Goal: Transaction & Acquisition: Obtain resource

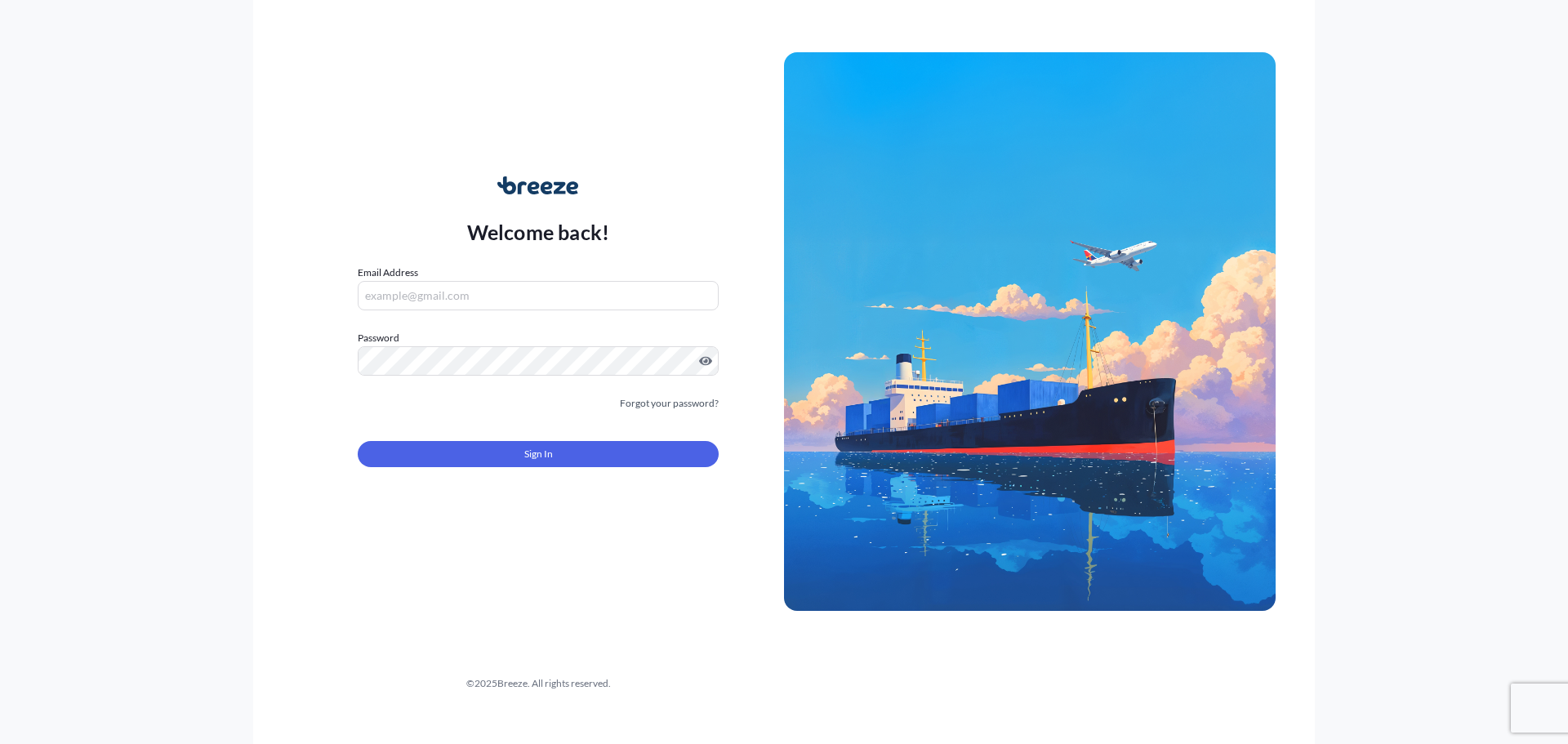
type input "[EMAIL_ADDRESS][DOMAIN_NAME]"
click at [629, 444] on button "Sign In" at bounding box center [538, 454] width 361 height 26
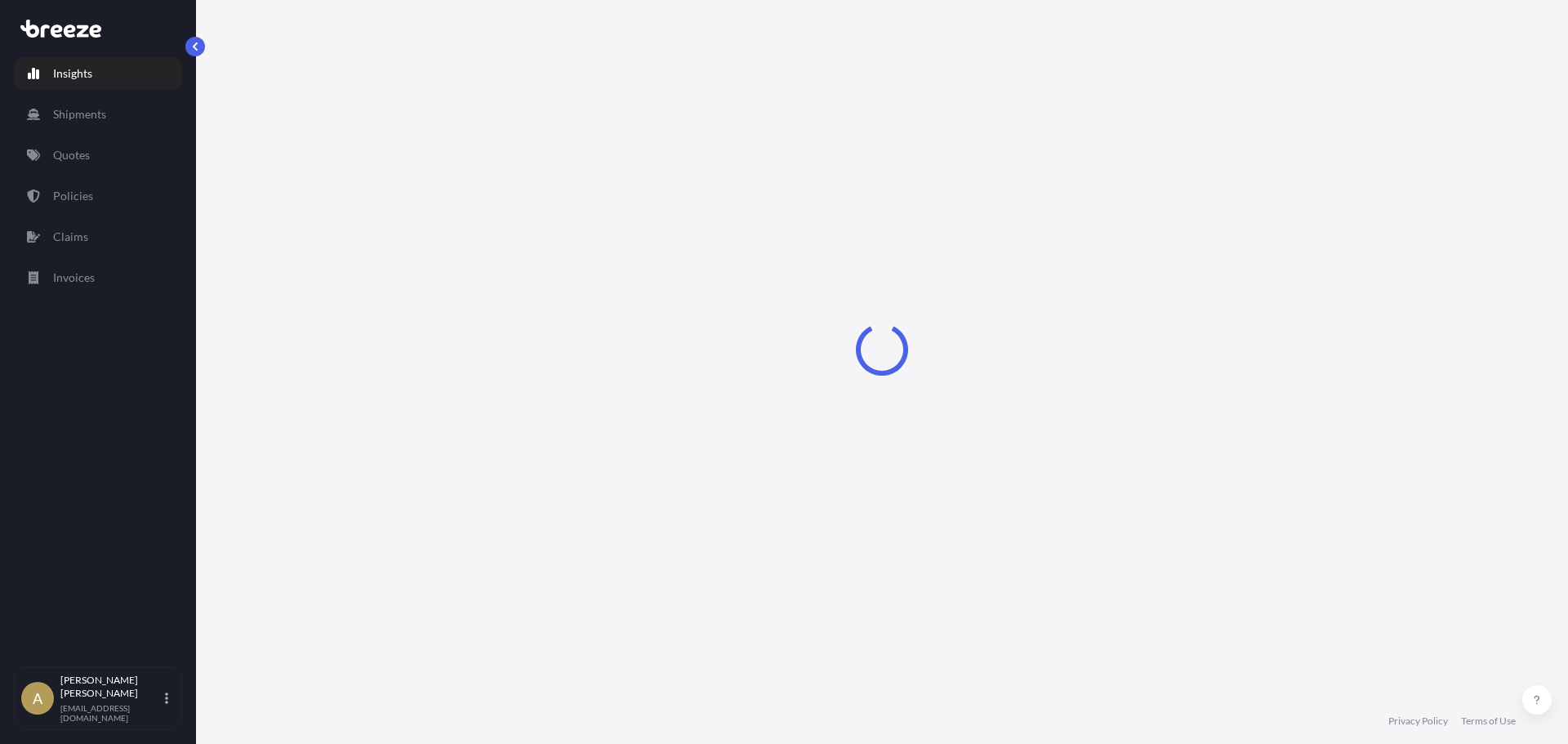
select select "2025"
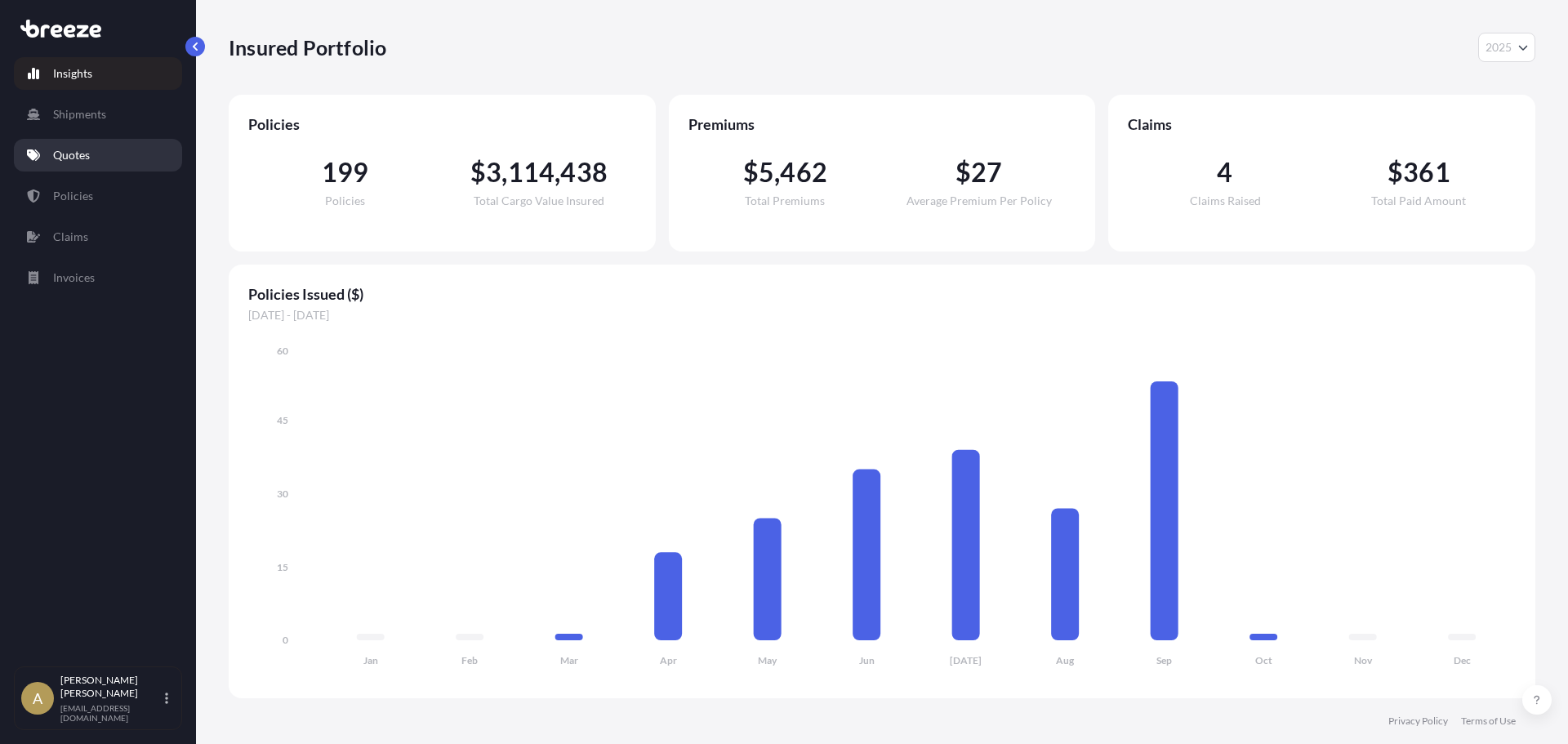
click at [98, 154] on link "Quotes" at bounding box center [97, 155] width 168 height 33
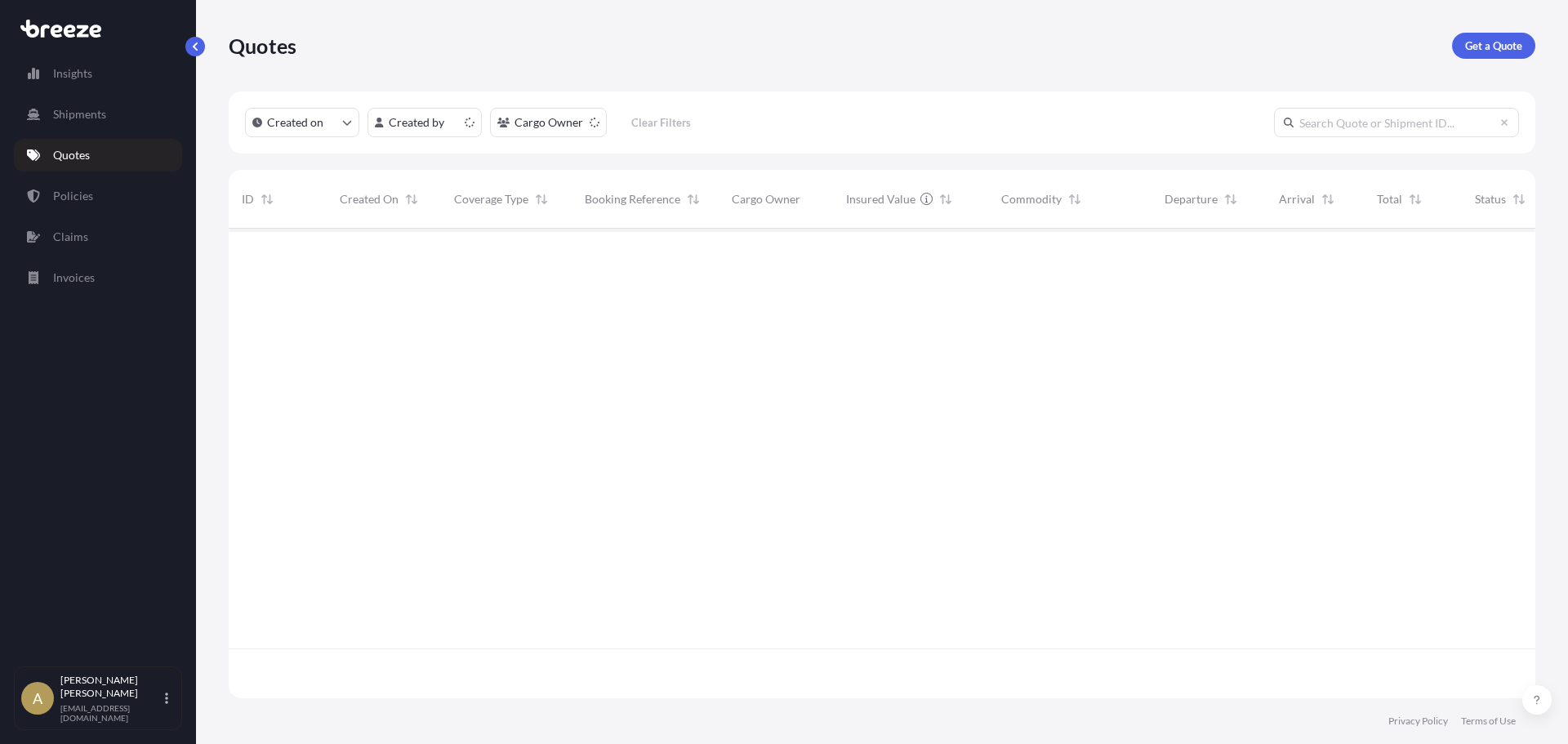
scroll to position [466, 1294]
click at [1495, 53] on p "Get a Quote" at bounding box center [1493, 45] width 57 height 16
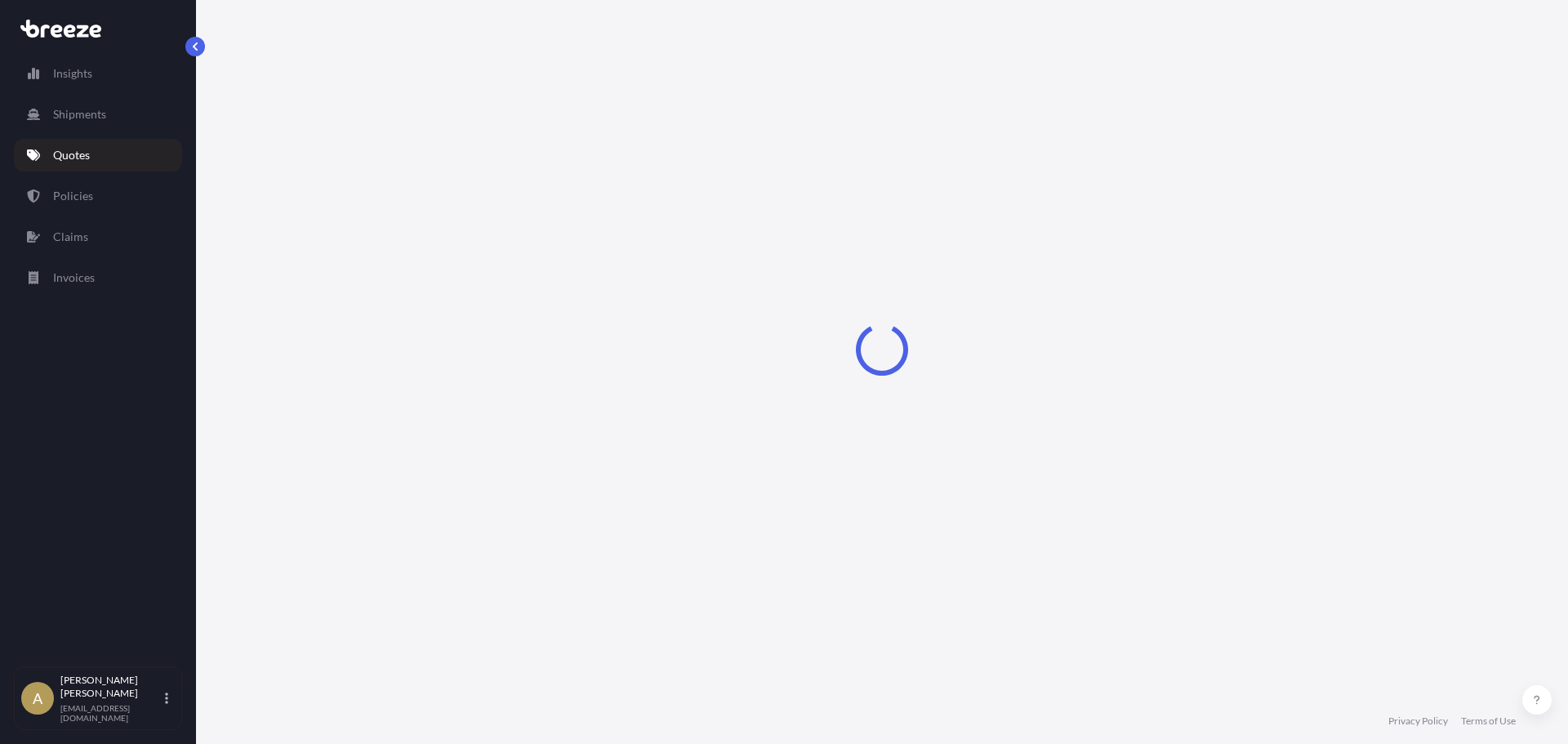
select select "Sea"
select select "1"
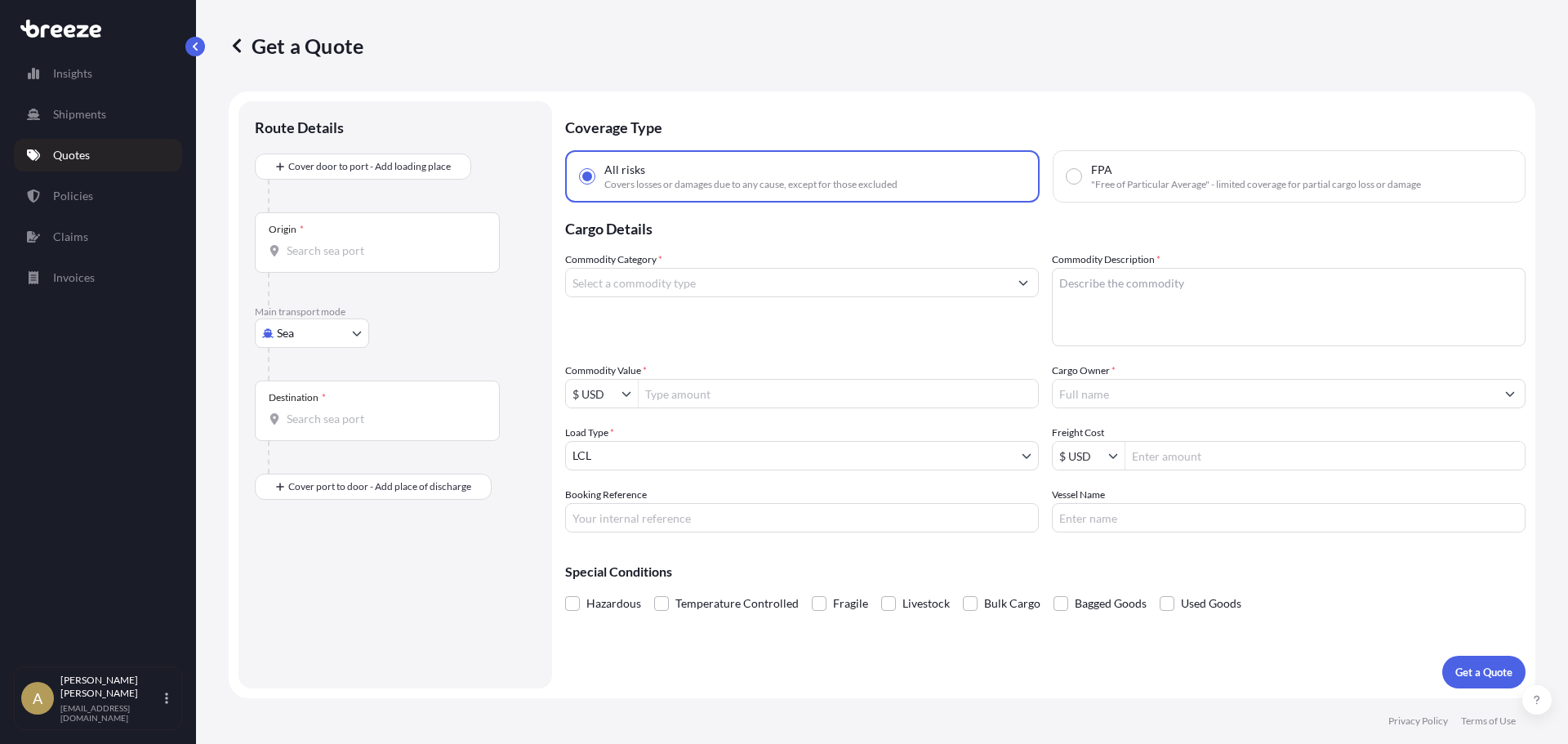
click at [306, 322] on body "Insights Shipments Quotes Policies Claims Invoices A [PERSON_NAME] [PERSON_NAME…" at bounding box center [784, 372] width 1568 height 744
click at [302, 429] on span "Road" at bounding box center [298, 434] width 26 height 16
select select "Road"
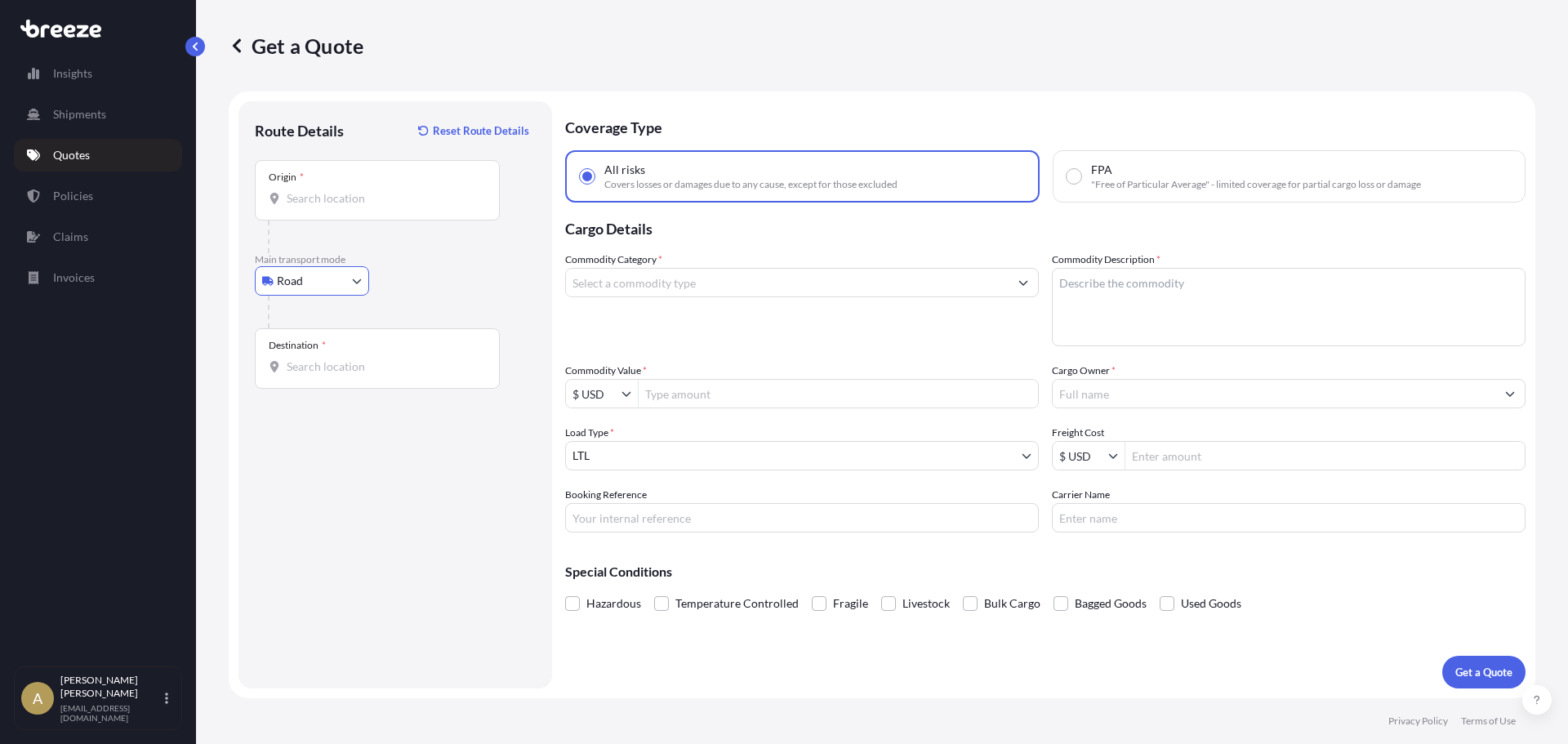
click at [368, 203] on input "Origin *" at bounding box center [383, 198] width 193 height 16
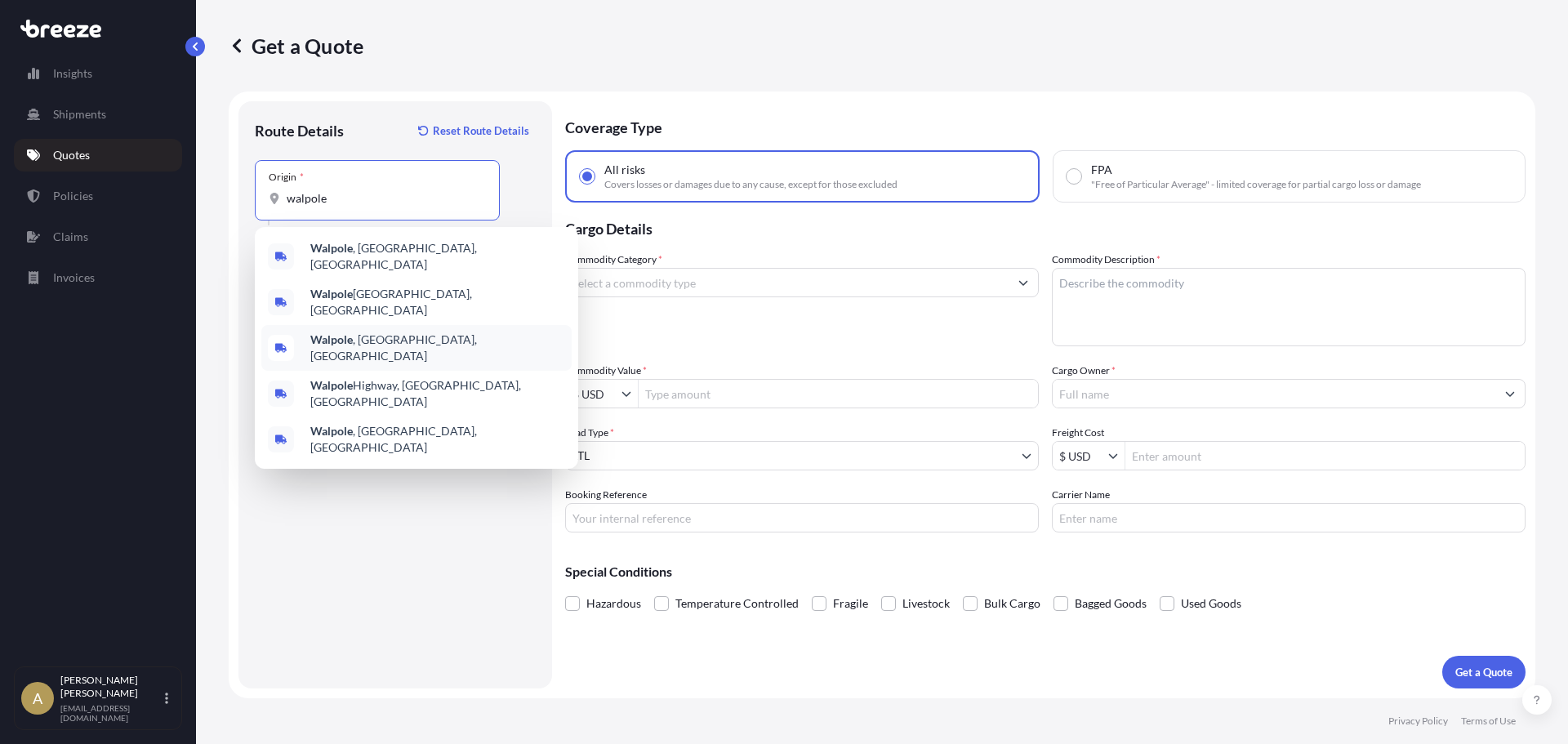
click at [392, 340] on div "Walpole , [GEOGRAPHIC_DATA], [GEOGRAPHIC_DATA]" at bounding box center [417, 347] width 311 height 45
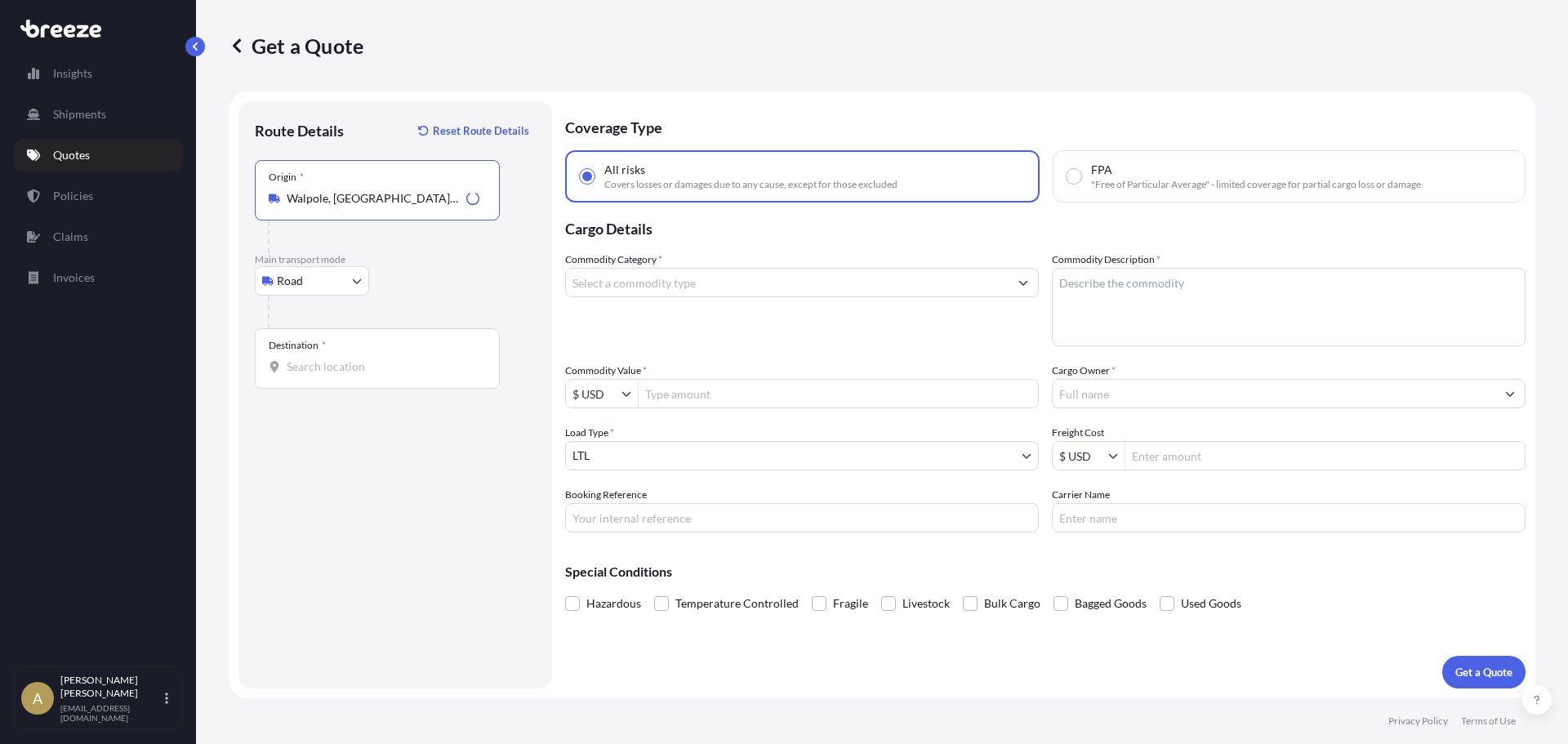
type input "Walpole, [GEOGRAPHIC_DATA], [GEOGRAPHIC_DATA]"
click at [360, 353] on div "Destination *" at bounding box center [377, 358] width 245 height 61
click at [360, 359] on input "Destination *" at bounding box center [383, 367] width 193 height 16
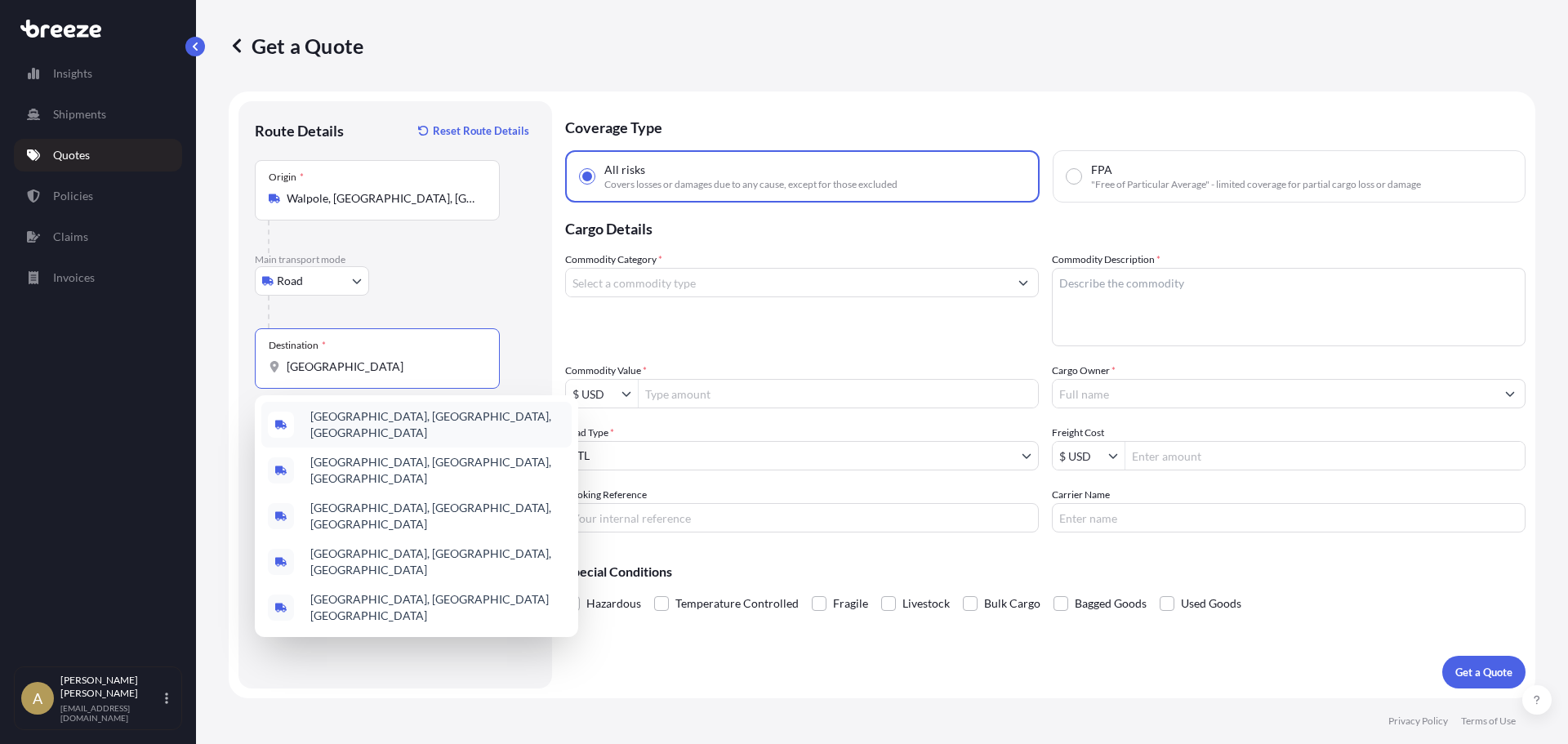
click at [406, 427] on div "[GEOGRAPHIC_DATA], [GEOGRAPHIC_DATA], [GEOGRAPHIC_DATA]" at bounding box center [417, 424] width 311 height 45
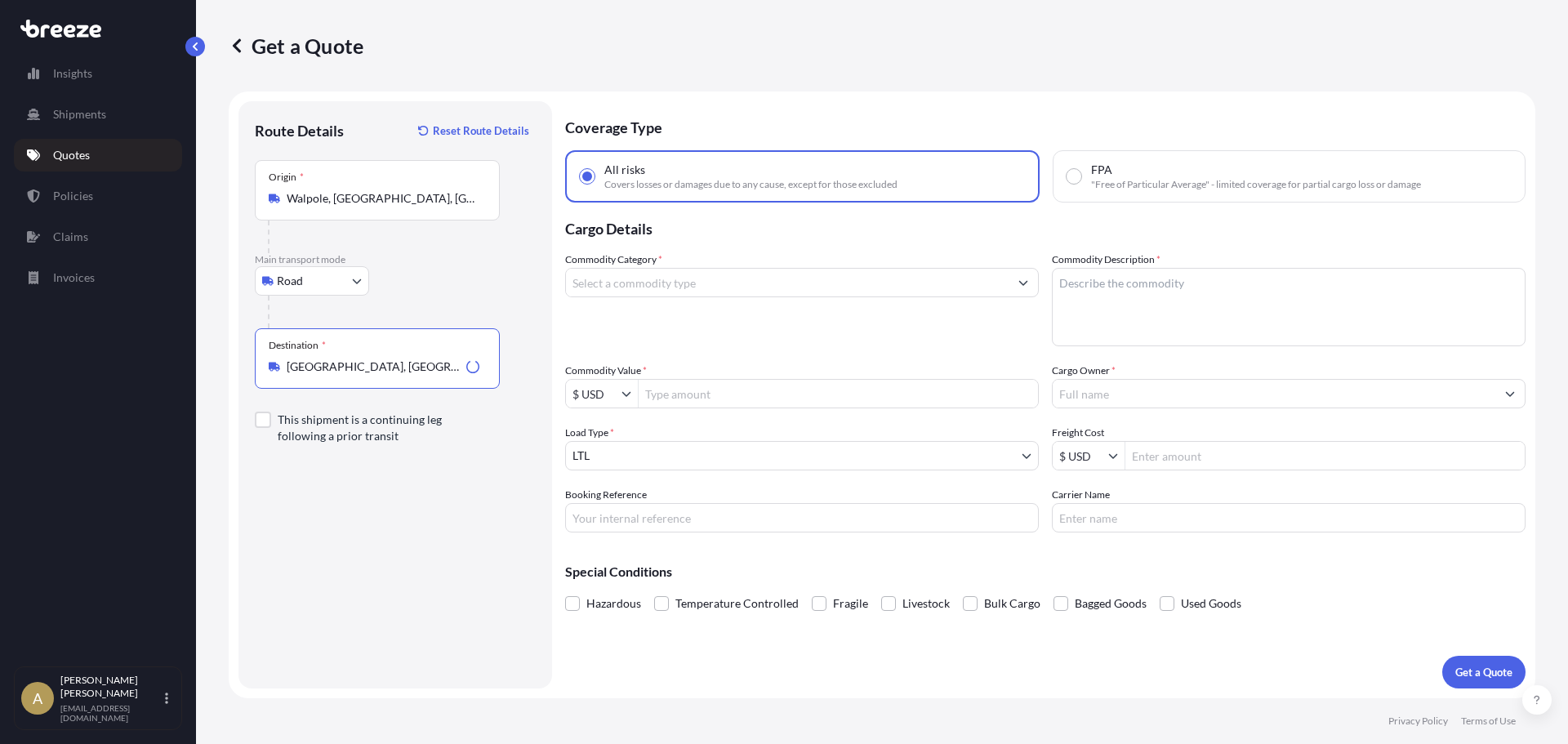
type input "[GEOGRAPHIC_DATA], [GEOGRAPHIC_DATA], [GEOGRAPHIC_DATA]"
click at [694, 293] on input "Commodity Category *" at bounding box center [786, 283] width 443 height 29
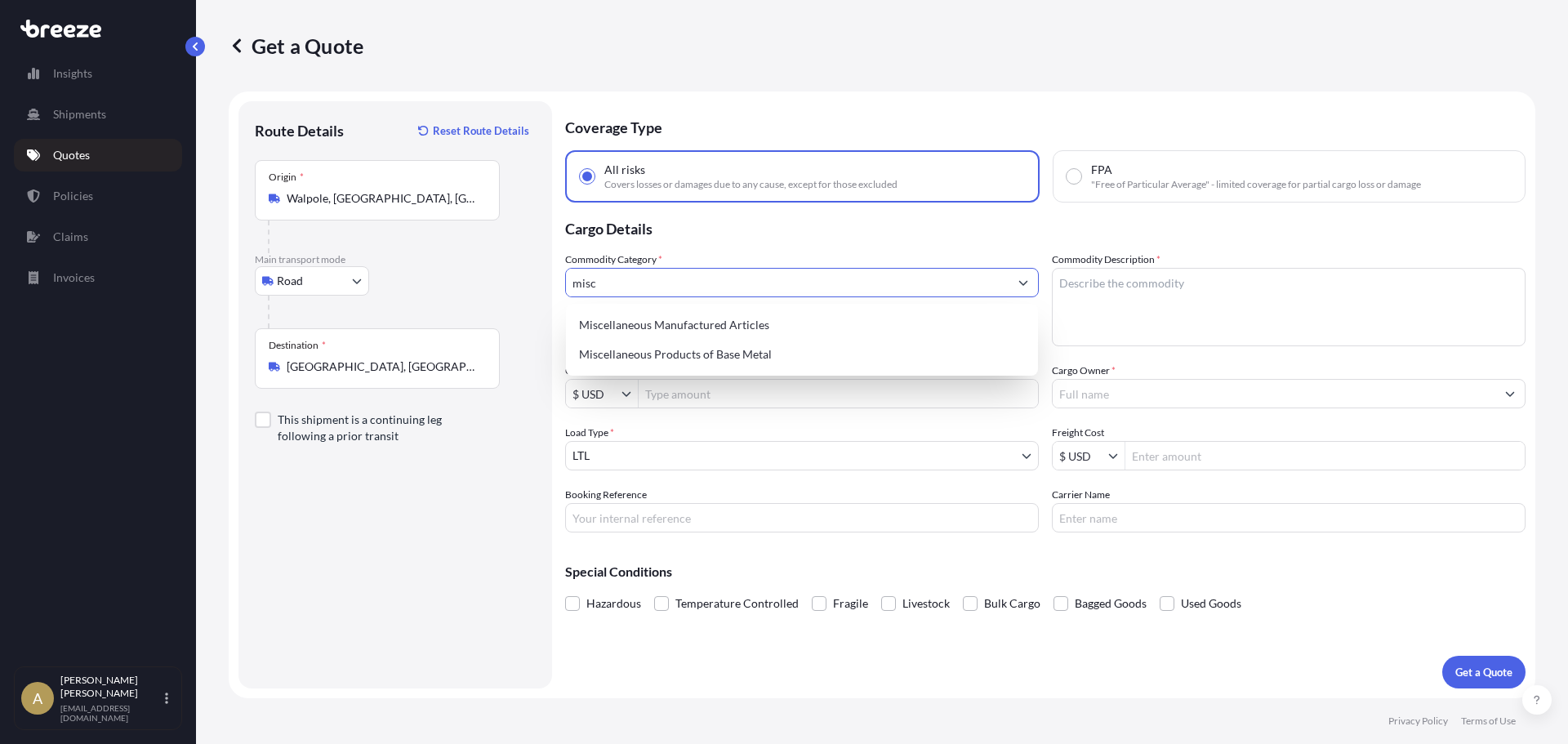
click at [700, 311] on div "Miscellaneous Manufactured Articles" at bounding box center [802, 325] width 459 height 29
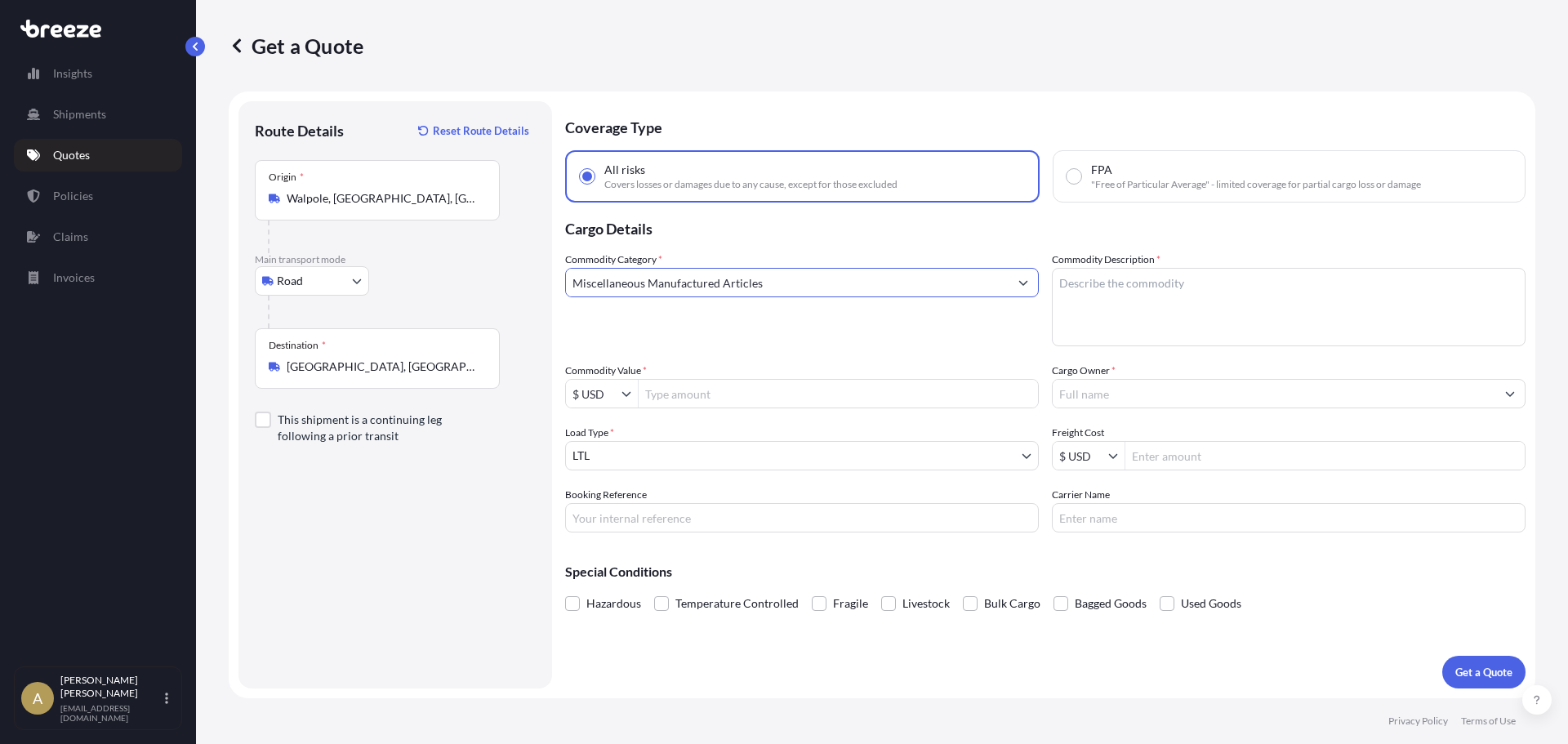
type input "Miscellaneous Manufactured Articles"
click at [1163, 302] on textarea "Commodity Description *" at bounding box center [1288, 307] width 474 height 78
type textarea "Wall coverings"
click at [891, 393] on input "Commodity Value *" at bounding box center [839, 394] width 399 height 29
type input "12,000"
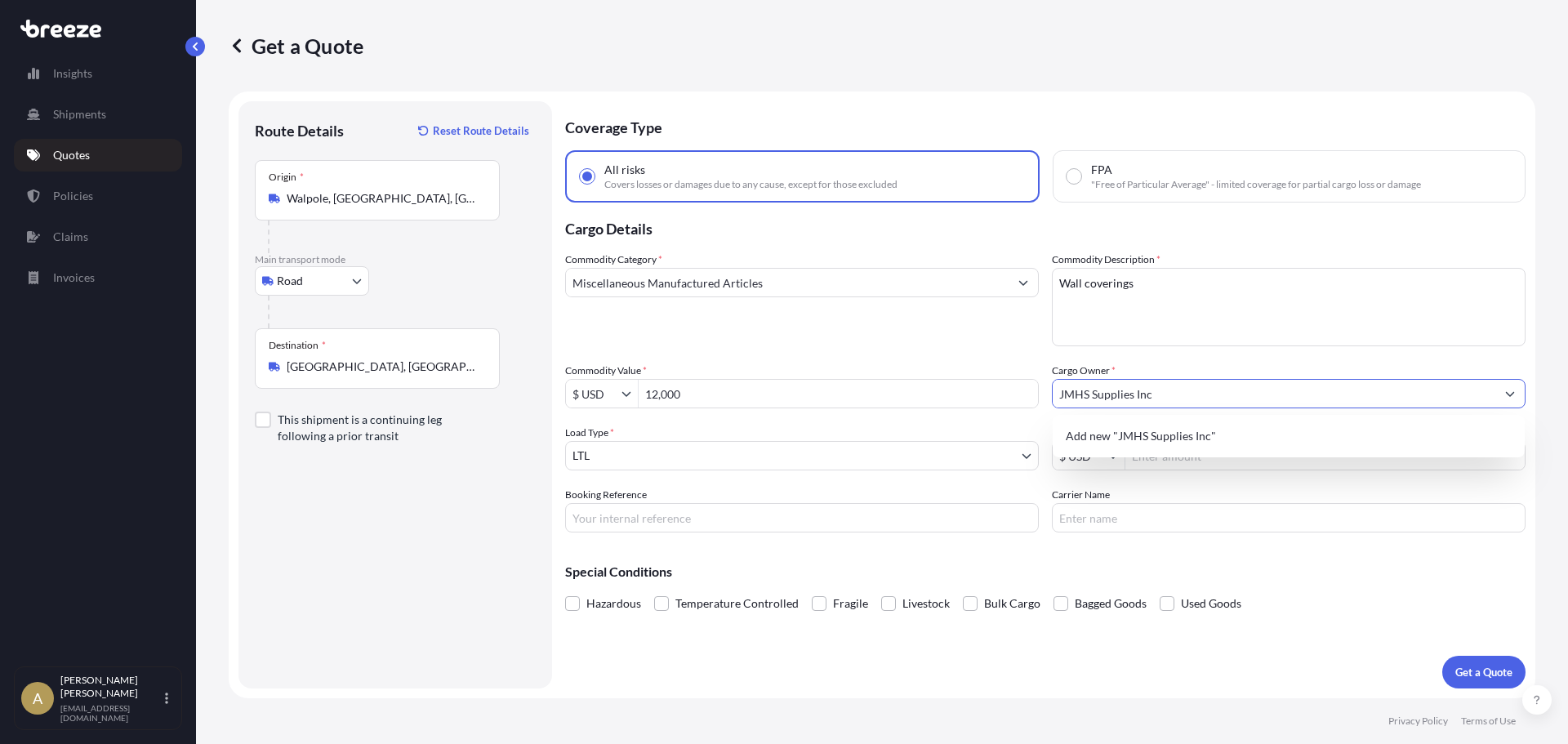
type input "JMHS Supplies Inc"
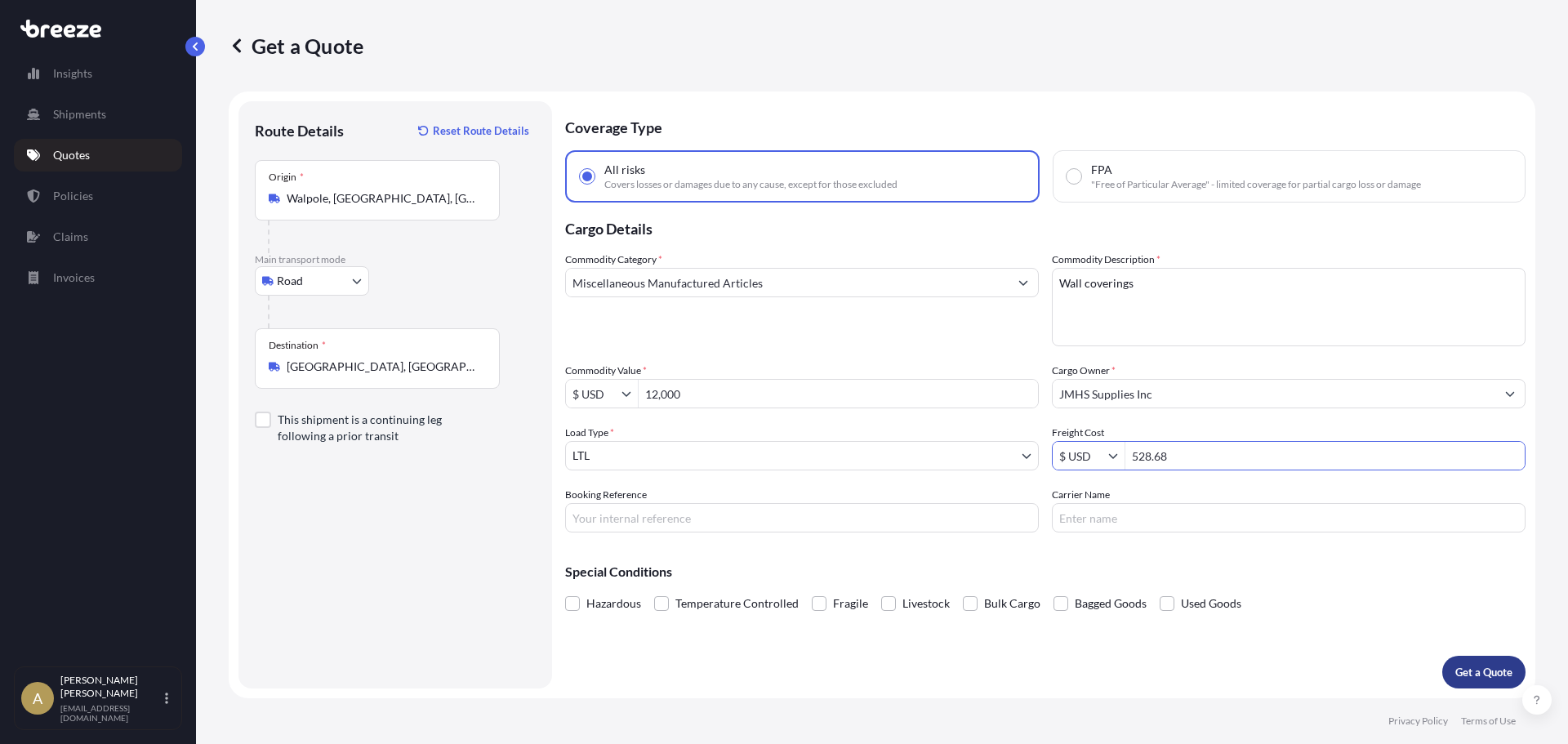
type input "528.68"
click at [1488, 665] on p "Get a Quote" at bounding box center [1483, 672] width 57 height 16
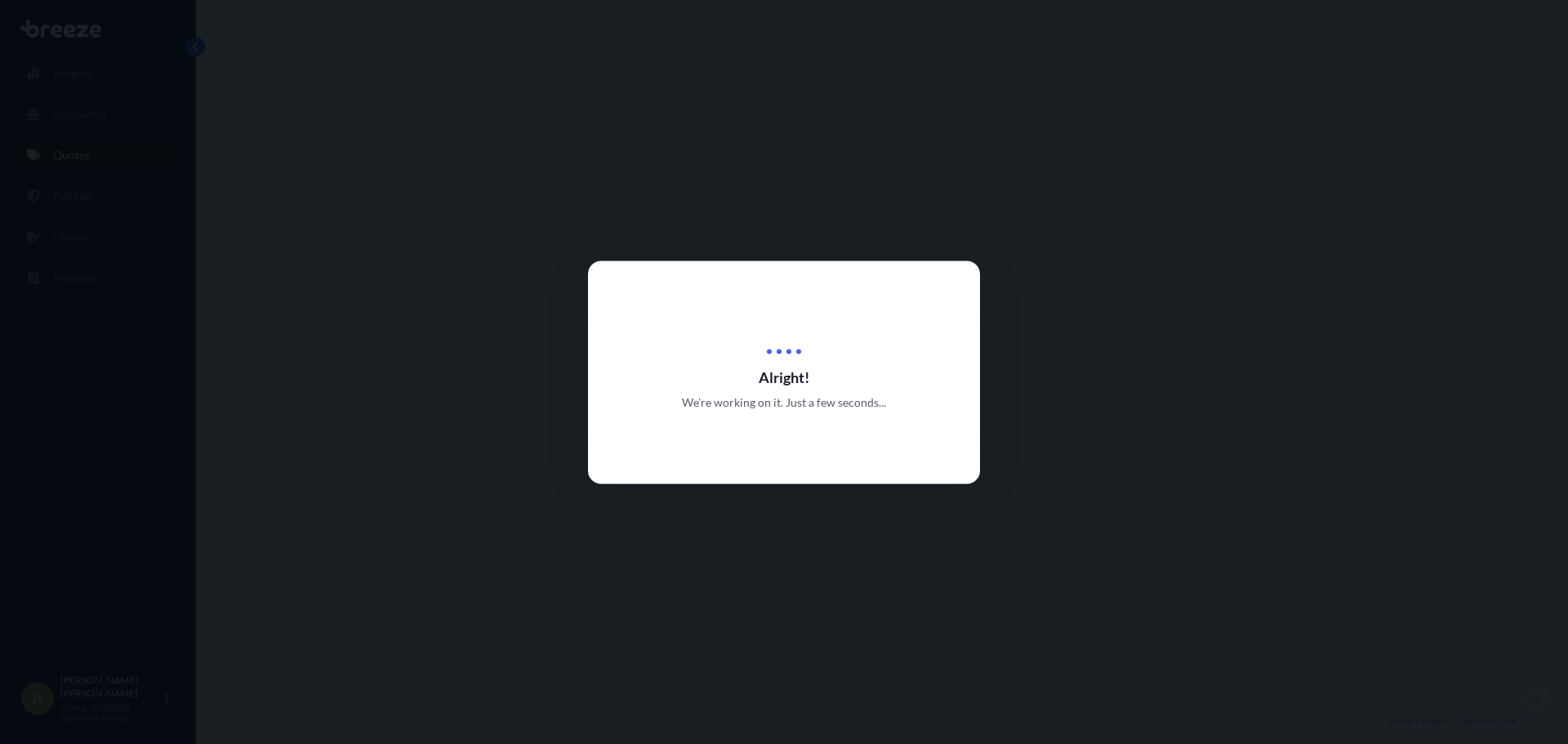
select select "Road"
select select "1"
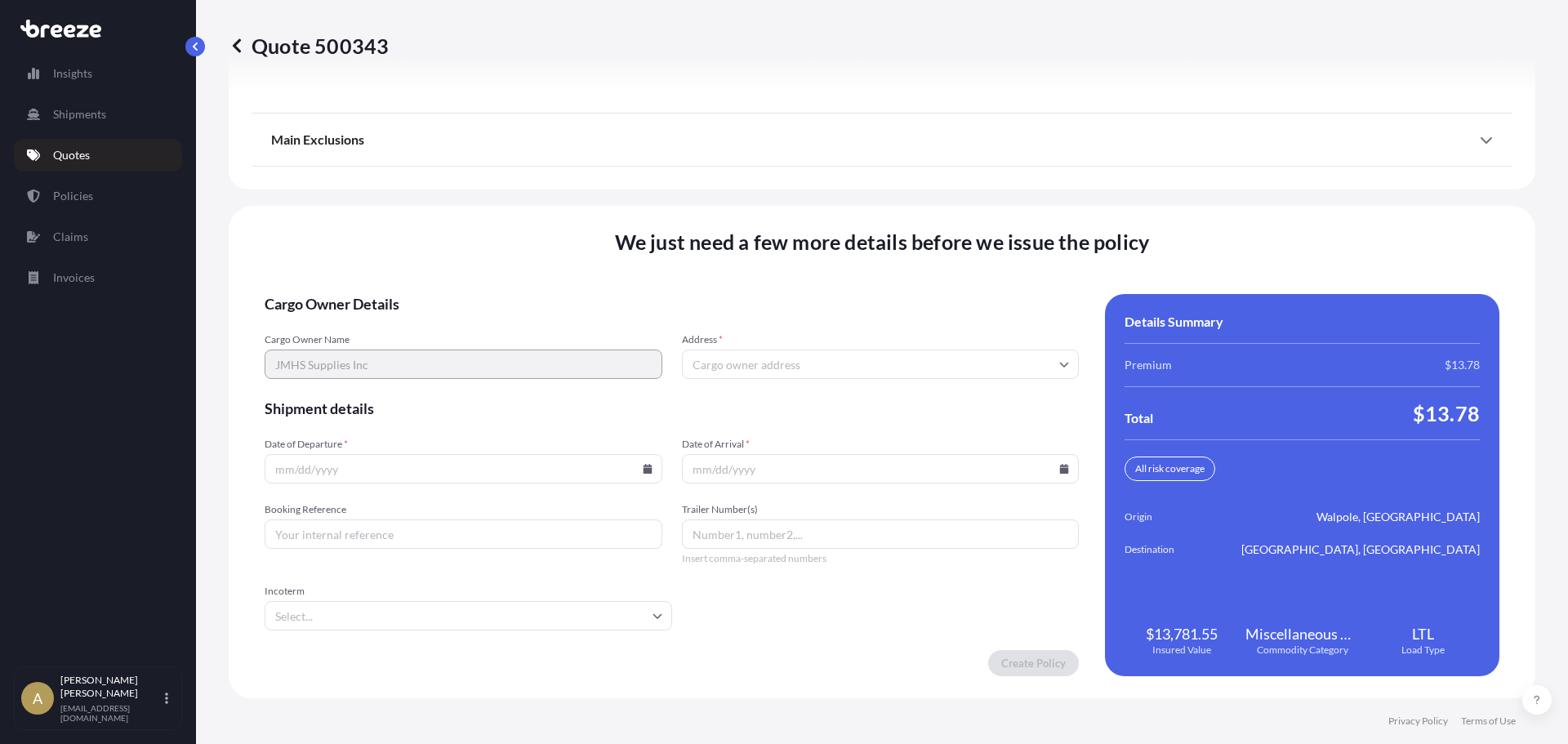
scroll to position [2108, 0]
click at [789, 372] on input "Address *" at bounding box center [881, 363] width 398 height 29
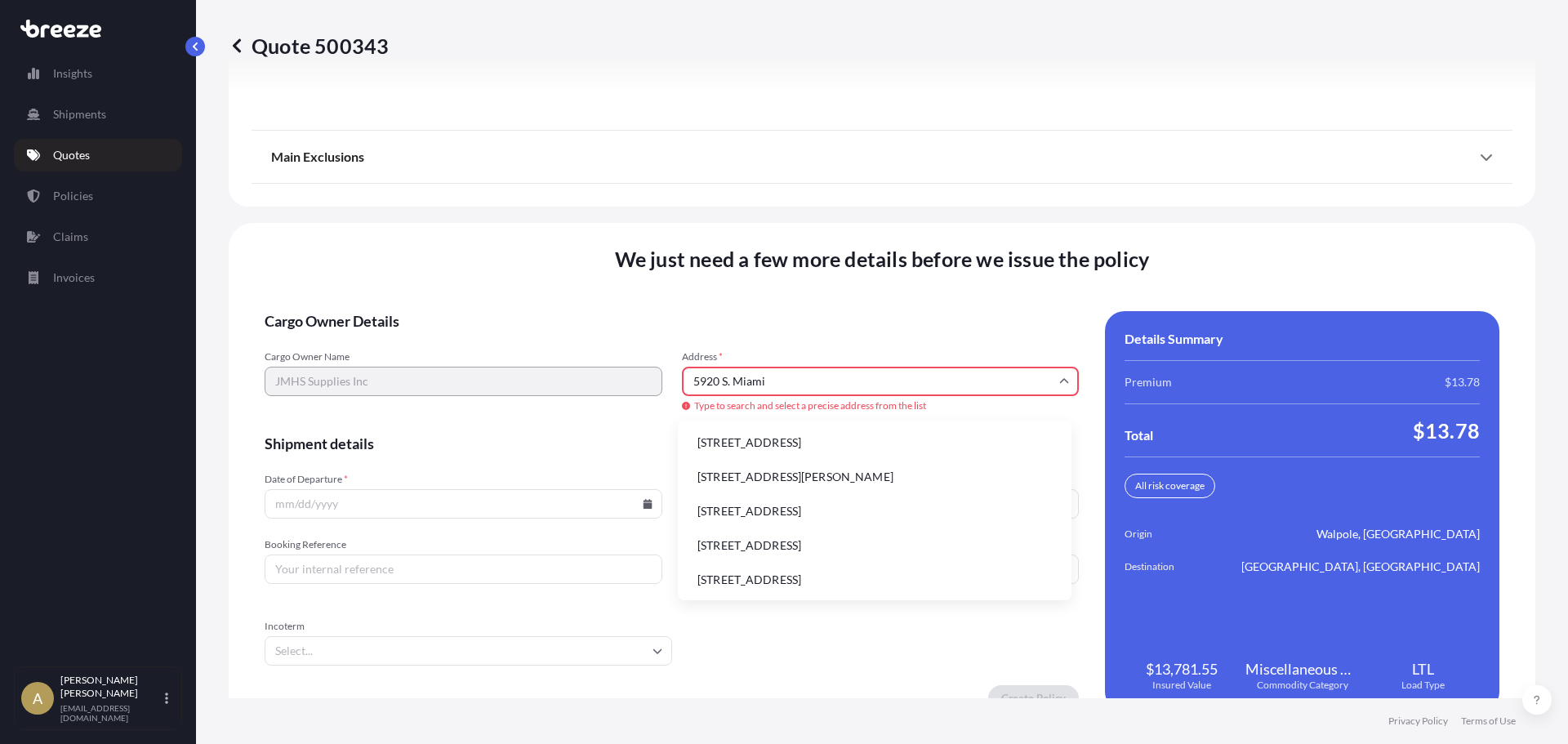
click at [821, 434] on li "[STREET_ADDRESS]" at bounding box center [874, 443] width 380 height 31
type input "[STREET_ADDRESS]"
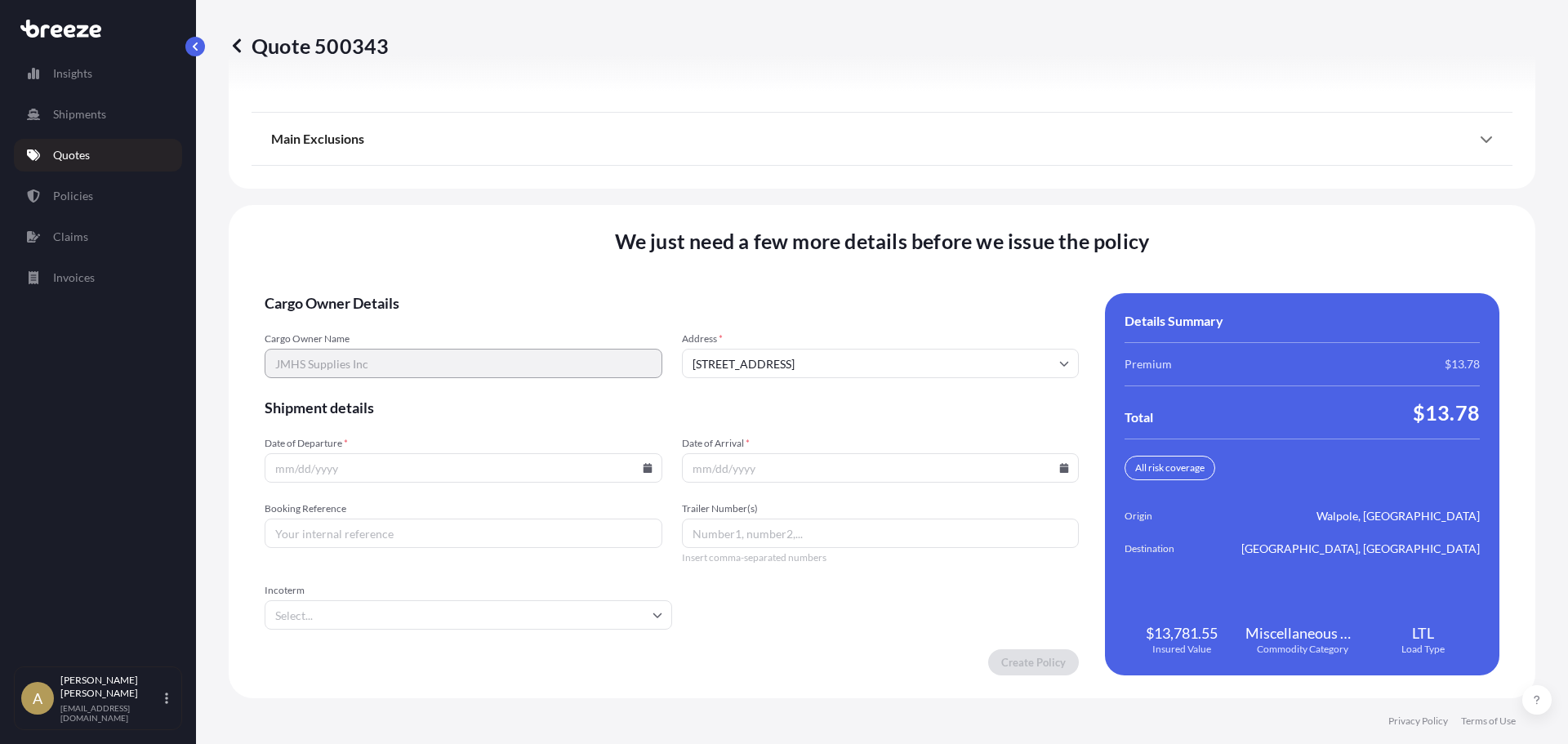
click at [619, 466] on input "Date of Departure *" at bounding box center [463, 468] width 398 height 29
click at [645, 466] on icon at bounding box center [647, 468] width 10 height 10
click at [427, 382] on button "1" at bounding box center [423, 384] width 26 height 26
type input "[DATE]"
click at [1060, 467] on icon at bounding box center [1064, 468] width 9 height 10
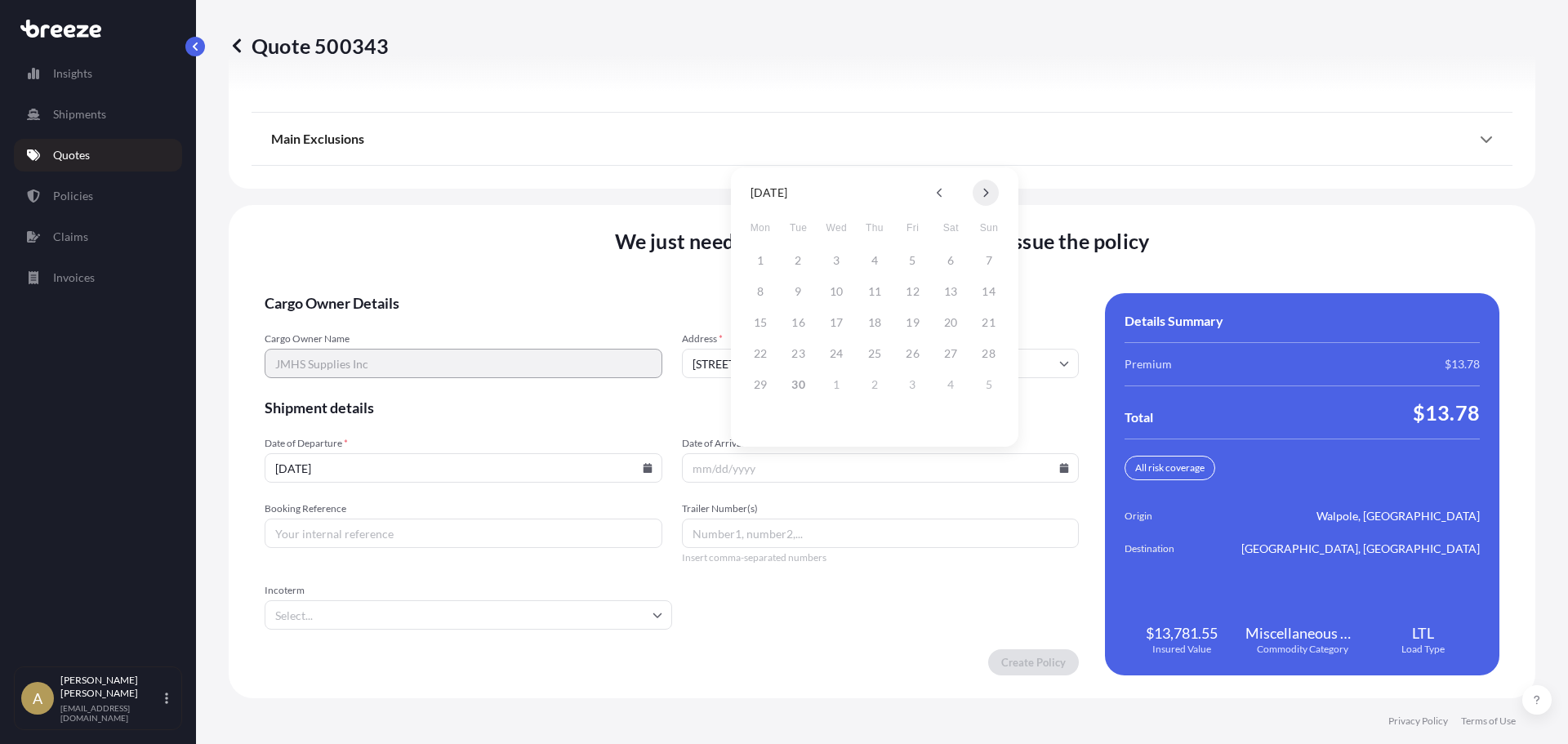
click at [976, 196] on button at bounding box center [985, 192] width 26 height 26
click at [757, 296] on button "6" at bounding box center [759, 291] width 26 height 26
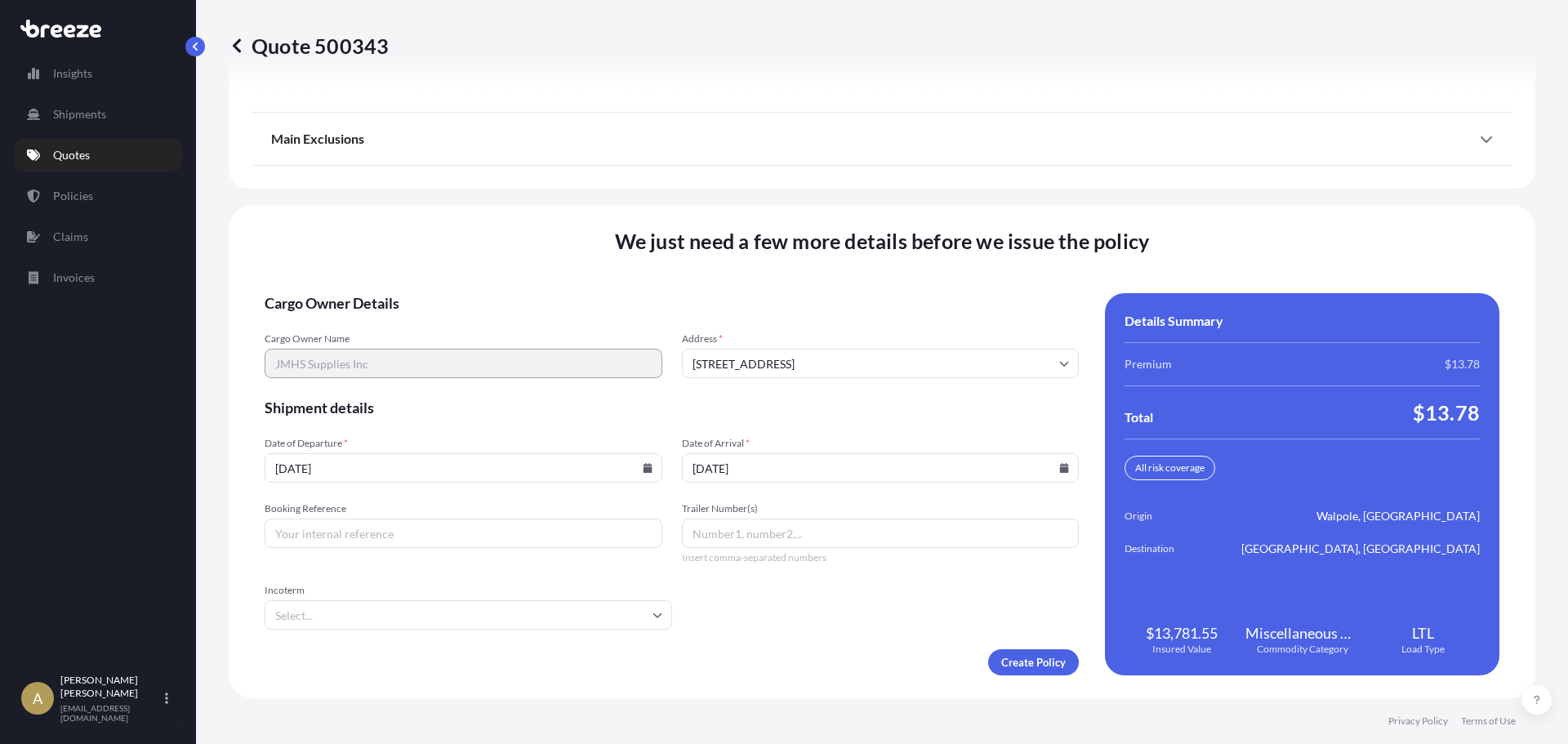
type input "[DATE]"
